Goal: Task Accomplishment & Management: Complete application form

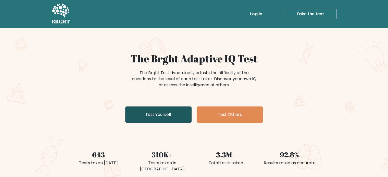
click at [186, 111] on link "Test Yourself" at bounding box center [158, 115] width 66 height 16
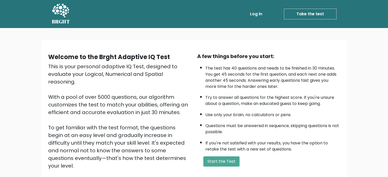
click at [255, 18] on link "Log in" at bounding box center [256, 14] width 16 height 10
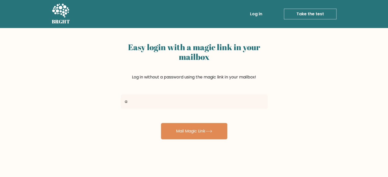
click at [180, 95] on input "a" at bounding box center [194, 102] width 147 height 14
type input "arjun.dongsarwar@gmail.com"
click at [161, 123] on button "Mail Magic Link" at bounding box center [194, 131] width 66 height 16
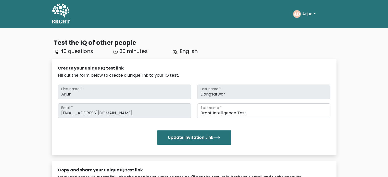
click at [301, 9] on div "AD Arjun Dashboard Profile Settings Logout" at bounding box center [314, 14] width 43 height 12
click at [308, 16] on button "Arjun" at bounding box center [309, 14] width 16 height 7
click at [313, 26] on link "Dashboard" at bounding box center [313, 25] width 40 height 8
click at [304, 13] on button "Arjun" at bounding box center [309, 14] width 16 height 7
click at [315, 35] on link "Profile" at bounding box center [313, 33] width 40 height 8
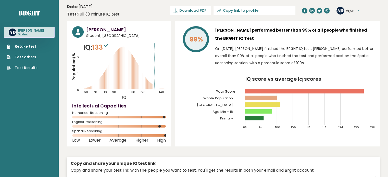
click at [349, 10] on button "Arjun" at bounding box center [352, 10] width 13 height 5
click at [353, 18] on link "Dashboard" at bounding box center [359, 18] width 26 height 7
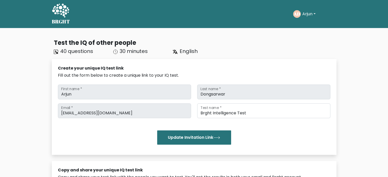
click at [312, 15] on button "Arjun" at bounding box center [309, 14] width 16 height 7
click at [314, 28] on link "Dashboard" at bounding box center [313, 25] width 40 height 8
click at [314, 17] on button "Arjun" at bounding box center [309, 14] width 16 height 7
click at [316, 31] on link "Profile" at bounding box center [313, 33] width 40 height 8
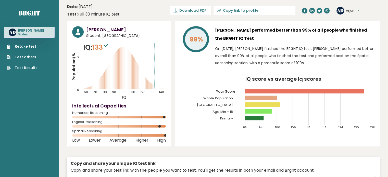
click at [27, 45] on link "Retake test" at bounding box center [22, 46] width 31 height 5
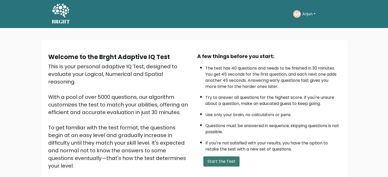
click at [215, 157] on button "Start the Test" at bounding box center [221, 162] width 36 height 10
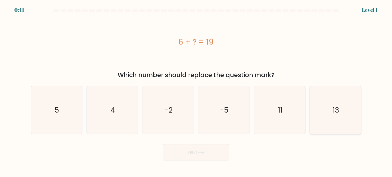
click at [330, 101] on icon "13" at bounding box center [335, 110] width 48 height 48
click at [196, 91] on input "f. 13" at bounding box center [196, 90] width 0 height 3
radio input "true"
click at [219, 156] on button "Next" at bounding box center [196, 152] width 66 height 16
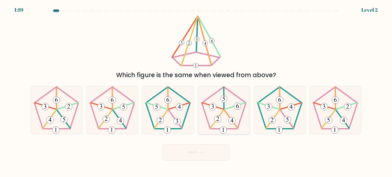
click at [229, 103] on icon at bounding box center [224, 110] width 48 height 48
click at [196, 91] on input "d." at bounding box center [196, 90] width 0 height 3
radio input "true"
click at [217, 151] on button "Next" at bounding box center [196, 152] width 66 height 16
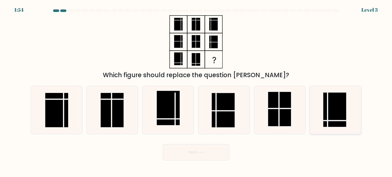
click at [332, 101] on rect at bounding box center [334, 110] width 23 height 34
click at [196, 91] on input "f." at bounding box center [196, 90] width 0 height 3
radio input "true"
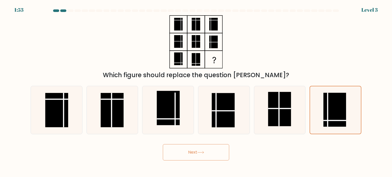
click at [226, 152] on button "Next" at bounding box center [196, 152] width 66 height 16
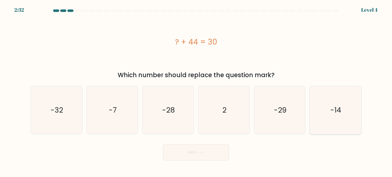
click at [329, 118] on icon "-14" at bounding box center [335, 110] width 48 height 48
click at [196, 91] on input "f. -14" at bounding box center [196, 90] width 0 height 3
radio input "true"
click at [224, 158] on button "Next" at bounding box center [196, 152] width 66 height 16
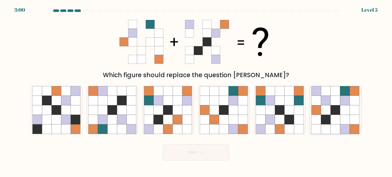
click at [329, 104] on icon at bounding box center [326, 101] width 10 height 10
click at [196, 91] on input "f." at bounding box center [196, 90] width 0 height 3
radio input "true"
click at [212, 153] on button "Next" at bounding box center [196, 152] width 66 height 16
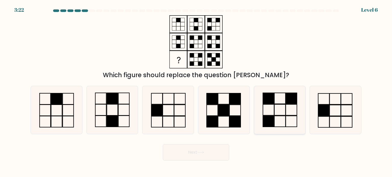
click at [287, 110] on icon at bounding box center [280, 110] width 48 height 48
click at [196, 91] on input "e." at bounding box center [196, 90] width 0 height 3
radio input "true"
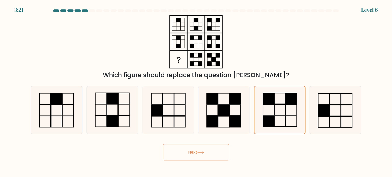
click at [221, 152] on button "Next" at bounding box center [196, 152] width 66 height 16
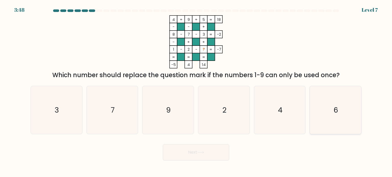
click at [348, 102] on icon "6" at bounding box center [335, 110] width 48 height 48
click at [196, 91] on input "f. 6" at bounding box center [196, 90] width 0 height 3
radio input "true"
click at [225, 155] on button "Next" at bounding box center [196, 152] width 66 height 16
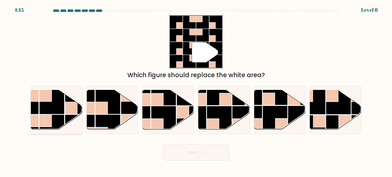
click at [65, 111] on rect at bounding box center [71, 108] width 12 height 12
click at [196, 91] on input "a." at bounding box center [196, 90] width 0 height 3
radio input "true"
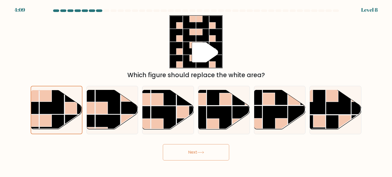
click at [178, 158] on button "Next" at bounding box center [196, 152] width 66 height 16
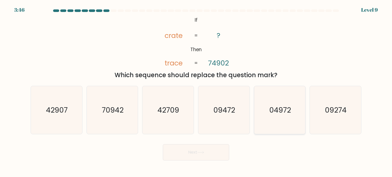
click at [271, 119] on icon "04972" at bounding box center [280, 110] width 48 height 48
click at [196, 91] on input "e. 04972" at bounding box center [196, 90] width 0 height 3
radio input "true"
click at [215, 154] on button "Next" at bounding box center [196, 152] width 66 height 16
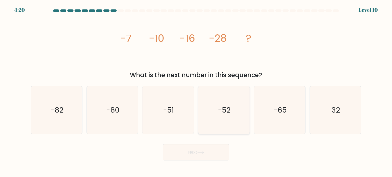
click at [237, 110] on icon "-52" at bounding box center [224, 110] width 48 height 48
click at [196, 91] on input "d. -52" at bounding box center [196, 90] width 0 height 3
radio input "true"
click at [207, 158] on button "Next" at bounding box center [196, 152] width 66 height 16
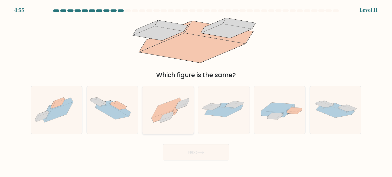
click at [176, 110] on icon at bounding box center [178, 106] width 8 height 16
click at [196, 91] on input "c." at bounding box center [196, 90] width 0 height 3
radio input "true"
click at [188, 150] on button "Next" at bounding box center [196, 152] width 66 height 16
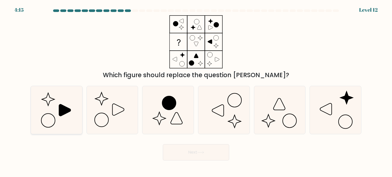
click at [53, 111] on icon at bounding box center [56, 110] width 48 height 48
click at [196, 91] on input "a." at bounding box center [196, 90] width 0 height 3
radio input "true"
click at [200, 150] on button "Next" at bounding box center [196, 152] width 66 height 16
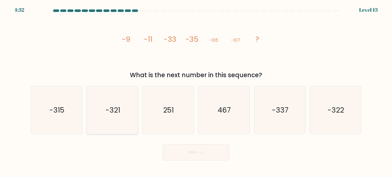
click at [103, 105] on icon "-321" at bounding box center [112, 110] width 48 height 48
click at [196, 91] on input "b. -321" at bounding box center [196, 90] width 0 height 3
radio input "true"
click at [210, 157] on button "Next" at bounding box center [196, 152] width 66 height 16
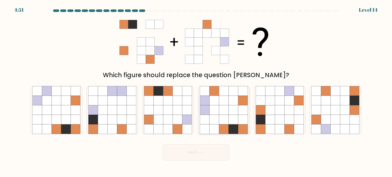
click at [228, 97] on icon at bounding box center [224, 101] width 10 height 10
click at [196, 91] on input "d." at bounding box center [196, 90] width 0 height 3
radio input "true"
click at [204, 152] on icon at bounding box center [200, 152] width 7 height 3
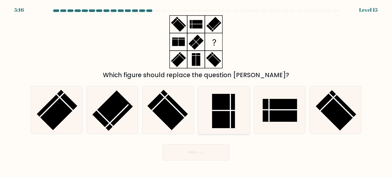
click at [241, 122] on icon at bounding box center [224, 110] width 48 height 48
click at [196, 91] on input "d." at bounding box center [196, 90] width 0 height 3
radio input "true"
click at [216, 151] on button "Next" at bounding box center [196, 152] width 66 height 16
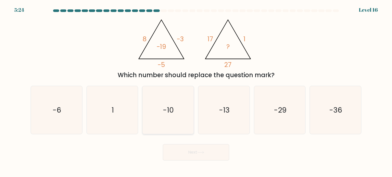
click at [173, 112] on text "-10" at bounding box center [168, 110] width 11 height 10
click at [196, 91] on input "c. -10" at bounding box center [196, 90] width 0 height 3
radio input "true"
click at [195, 157] on button "Next" at bounding box center [196, 152] width 66 height 16
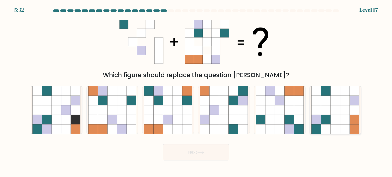
click at [346, 110] on icon at bounding box center [345, 110] width 10 height 10
click at [196, 91] on input "f." at bounding box center [196, 90] width 0 height 3
radio input "true"
click at [292, 125] on icon at bounding box center [290, 130] width 10 height 10
click at [196, 91] on input "e." at bounding box center [196, 90] width 0 height 3
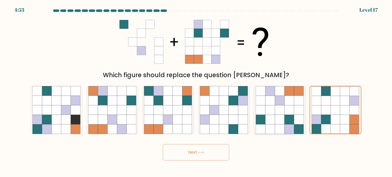
radio input "true"
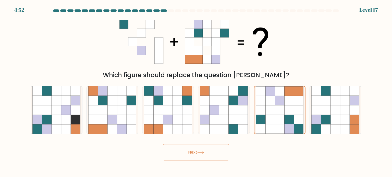
click at [217, 156] on button "Next" at bounding box center [196, 152] width 66 height 16
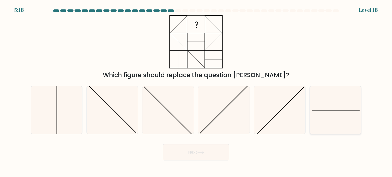
click at [328, 102] on icon at bounding box center [335, 110] width 48 height 48
click at [196, 91] on input "f." at bounding box center [196, 90] width 0 height 3
radio input "true"
click at [221, 151] on button "Next" at bounding box center [196, 152] width 66 height 16
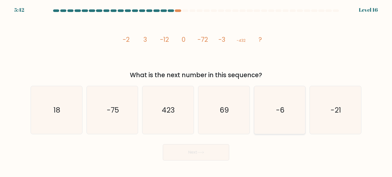
click at [296, 116] on icon "-6" at bounding box center [280, 110] width 48 height 48
click at [196, 91] on input "e. -6" at bounding box center [196, 90] width 0 height 3
radio input "true"
click at [214, 162] on body "5:41 Level 16" at bounding box center [196, 88] width 392 height 177
click at [217, 153] on button "Next" at bounding box center [196, 152] width 66 height 16
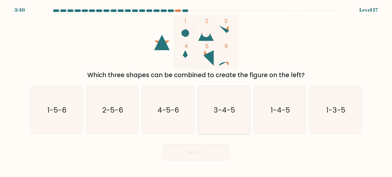
click at [227, 113] on text "3-4-5" at bounding box center [224, 110] width 21 height 10
click at [196, 91] on input "d. 3-4-5" at bounding box center [196, 90] width 0 height 3
radio input "true"
click at [205, 154] on button "Next" at bounding box center [196, 152] width 66 height 16
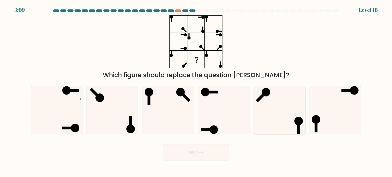
click at [274, 107] on icon at bounding box center [280, 110] width 48 height 48
click at [196, 91] on input "e." at bounding box center [196, 90] width 0 height 3
radio input "true"
click at [209, 153] on button "Next" at bounding box center [196, 152] width 66 height 16
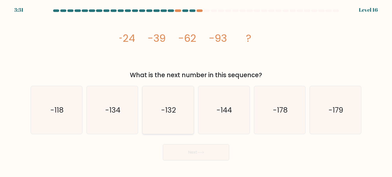
click at [156, 105] on icon "-132" at bounding box center [168, 110] width 48 height 48
click at [196, 91] on input "c. -132" at bounding box center [196, 90] width 0 height 3
radio input "true"
click at [189, 156] on button "Next" at bounding box center [196, 152] width 66 height 16
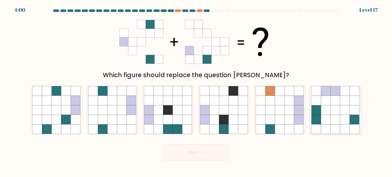
click at [341, 98] on icon at bounding box center [345, 101] width 10 height 10
click at [196, 91] on input "f." at bounding box center [196, 90] width 0 height 3
radio input "true"
click at [220, 155] on button "Next" at bounding box center [196, 152] width 66 height 16
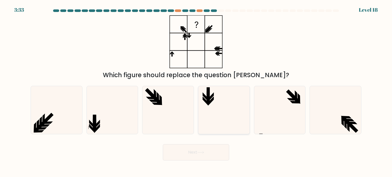
click at [230, 99] on icon at bounding box center [224, 110] width 48 height 48
click at [196, 91] on input "d." at bounding box center [196, 90] width 0 height 3
radio input "true"
click at [204, 151] on button "Next" at bounding box center [196, 152] width 66 height 16
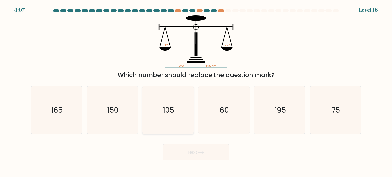
click at [183, 95] on icon "105" at bounding box center [168, 110] width 48 height 48
click at [196, 91] on input "c. 105" at bounding box center [196, 90] width 0 height 3
radio input "true"
click at [192, 155] on button "Next" at bounding box center [196, 152] width 66 height 16
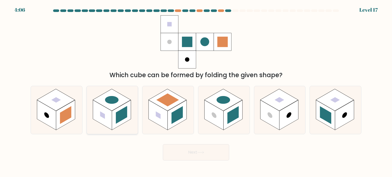
click at [125, 104] on rect at bounding box center [121, 115] width 19 height 30
click at [196, 91] on input "b." at bounding box center [196, 90] width 0 height 3
radio input "true"
click at [182, 161] on button "Next" at bounding box center [196, 152] width 66 height 16
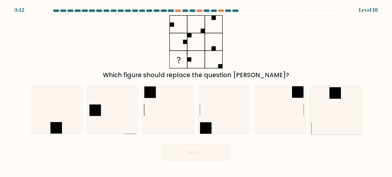
click at [343, 99] on icon at bounding box center [335, 110] width 48 height 48
click at [196, 91] on input "f." at bounding box center [196, 90] width 0 height 3
radio input "true"
click at [171, 156] on button "Next" at bounding box center [196, 152] width 66 height 16
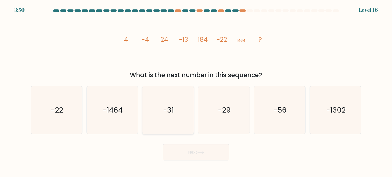
click at [184, 109] on icon "-31" at bounding box center [168, 110] width 48 height 48
click at [196, 91] on input "c. -31" at bounding box center [196, 90] width 0 height 3
radio input "true"
click at [192, 150] on button "Next" at bounding box center [196, 152] width 66 height 16
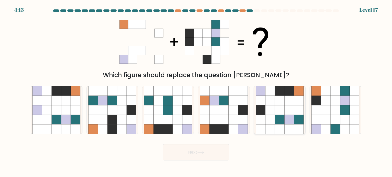
click at [273, 111] on icon at bounding box center [270, 110] width 10 height 10
click at [196, 91] on input "e." at bounding box center [196, 90] width 0 height 3
radio input "true"
click at [216, 146] on button "Next" at bounding box center [196, 152] width 66 height 16
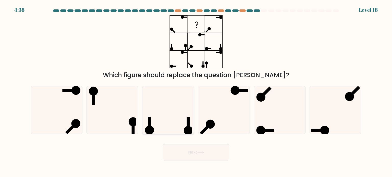
click at [169, 109] on icon at bounding box center [168, 110] width 48 height 48
click at [196, 91] on input "c." at bounding box center [196, 90] width 0 height 3
radio input "true"
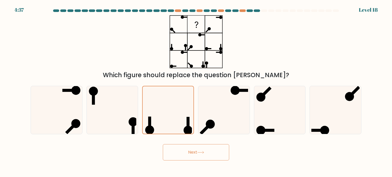
click at [180, 152] on button "Next" at bounding box center [196, 152] width 66 height 16
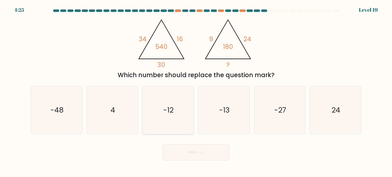
click at [171, 110] on text "-12" at bounding box center [168, 110] width 10 height 10
click at [196, 91] on input "c. -12" at bounding box center [196, 90] width 0 height 3
radio input "true"
click at [212, 153] on button "Next" at bounding box center [196, 152] width 66 height 16
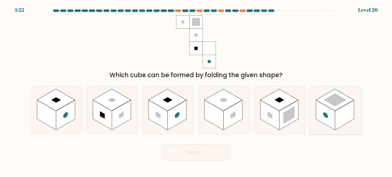
click at [339, 108] on rect at bounding box center [335, 100] width 38 height 22
click at [196, 91] on input "f." at bounding box center [196, 90] width 0 height 3
radio input "true"
click at [218, 154] on button "Next" at bounding box center [196, 152] width 66 height 16
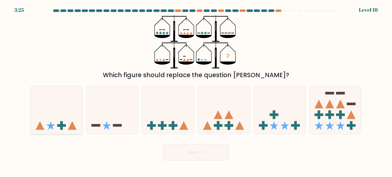
click at [50, 98] on icon at bounding box center [56, 110] width 51 height 42
click at [196, 91] on input "a." at bounding box center [196, 90] width 0 height 3
radio input "true"
click at [177, 158] on button "Next" at bounding box center [196, 152] width 66 height 16
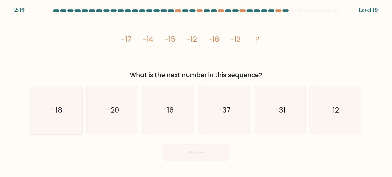
click at [73, 109] on icon "-18" at bounding box center [56, 110] width 48 height 48
click at [196, 91] on input "a. -18" at bounding box center [196, 90] width 0 height 3
radio input "true"
click at [191, 154] on button "Next" at bounding box center [196, 152] width 66 height 16
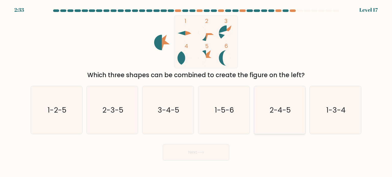
click at [274, 96] on icon "2-4-5" at bounding box center [280, 110] width 48 height 48
click at [196, 91] on input "e. 2-4-5" at bounding box center [196, 90] width 0 height 3
radio input "true"
click at [224, 157] on button "Next" at bounding box center [196, 152] width 66 height 16
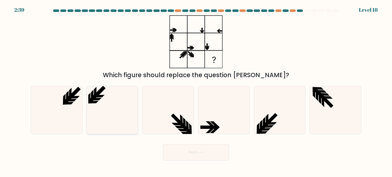
click at [117, 110] on icon at bounding box center [112, 110] width 48 height 48
click at [196, 91] on input "b." at bounding box center [196, 90] width 0 height 3
radio input "true"
click at [181, 155] on button "Next" at bounding box center [196, 152] width 66 height 16
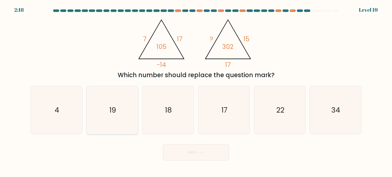
click at [127, 115] on icon "19" at bounding box center [112, 110] width 48 height 48
click at [196, 91] on input "b. 19" at bounding box center [196, 90] width 0 height 3
radio input "true"
click at [183, 155] on button "Next" at bounding box center [196, 152] width 66 height 16
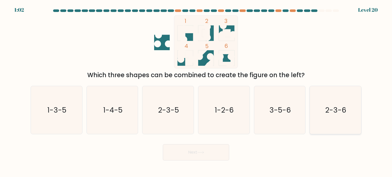
click at [339, 107] on text "2-3-6" at bounding box center [335, 110] width 21 height 10
click at [196, 91] on input "f. 2-3-6" at bounding box center [196, 90] width 0 height 3
radio input "true"
click at [200, 158] on button "Next" at bounding box center [196, 152] width 66 height 16
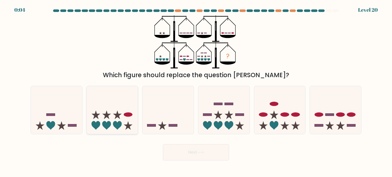
click at [118, 118] on icon at bounding box center [112, 110] width 51 height 42
click at [196, 91] on input "b." at bounding box center [196, 90] width 0 height 3
radio input "true"
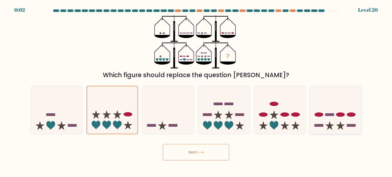
click at [325, 114] on rect at bounding box center [329, 115] width 9 height 3
click at [196, 91] on input "f." at bounding box center [196, 90] width 0 height 3
radio input "true"
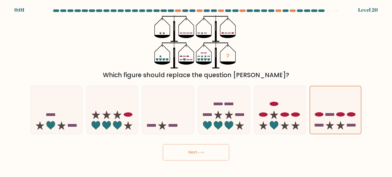
click at [220, 153] on button "Next" at bounding box center [196, 152] width 66 height 16
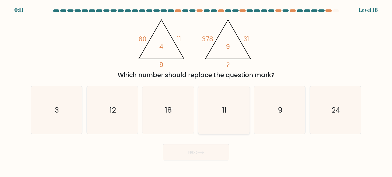
click at [217, 116] on icon "11" at bounding box center [224, 110] width 48 height 48
click at [196, 91] on input "d. 11" at bounding box center [196, 90] width 0 height 3
radio input "true"
click at [222, 153] on button "Next" at bounding box center [196, 152] width 66 height 16
click at [208, 152] on button "Next" at bounding box center [196, 152] width 66 height 16
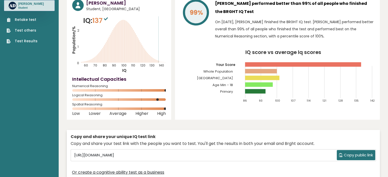
scroll to position [11, 0]
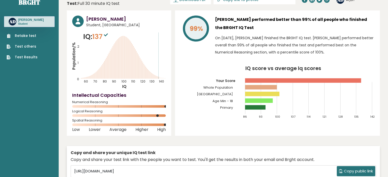
click at [276, 86] on rect at bounding box center [261, 87] width 32 height 5
click at [28, 59] on link "Test Results" at bounding box center [22, 57] width 31 height 5
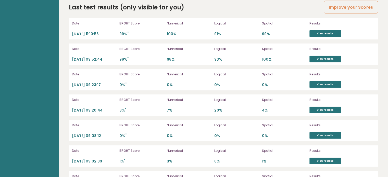
scroll to position [1445, 0]
click at [336, 31] on link "View results" at bounding box center [326, 33] width 32 height 7
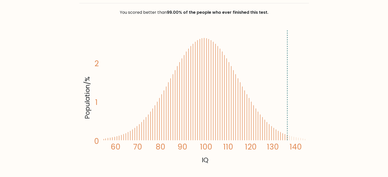
scroll to position [128, 0]
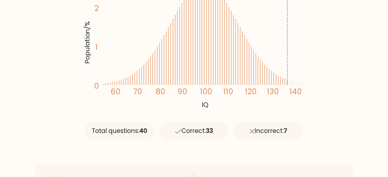
click at [268, 137] on div "Incorrect: 7" at bounding box center [268, 130] width 70 height 17
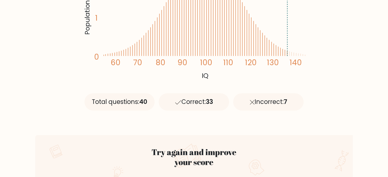
scroll to position [230, 0]
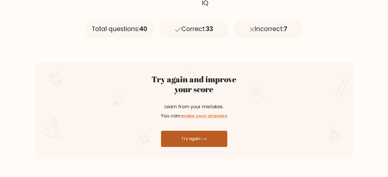
click at [213, 141] on link "Try again" at bounding box center [194, 139] width 66 height 16
